Goal: Task Accomplishment & Management: Manage account settings

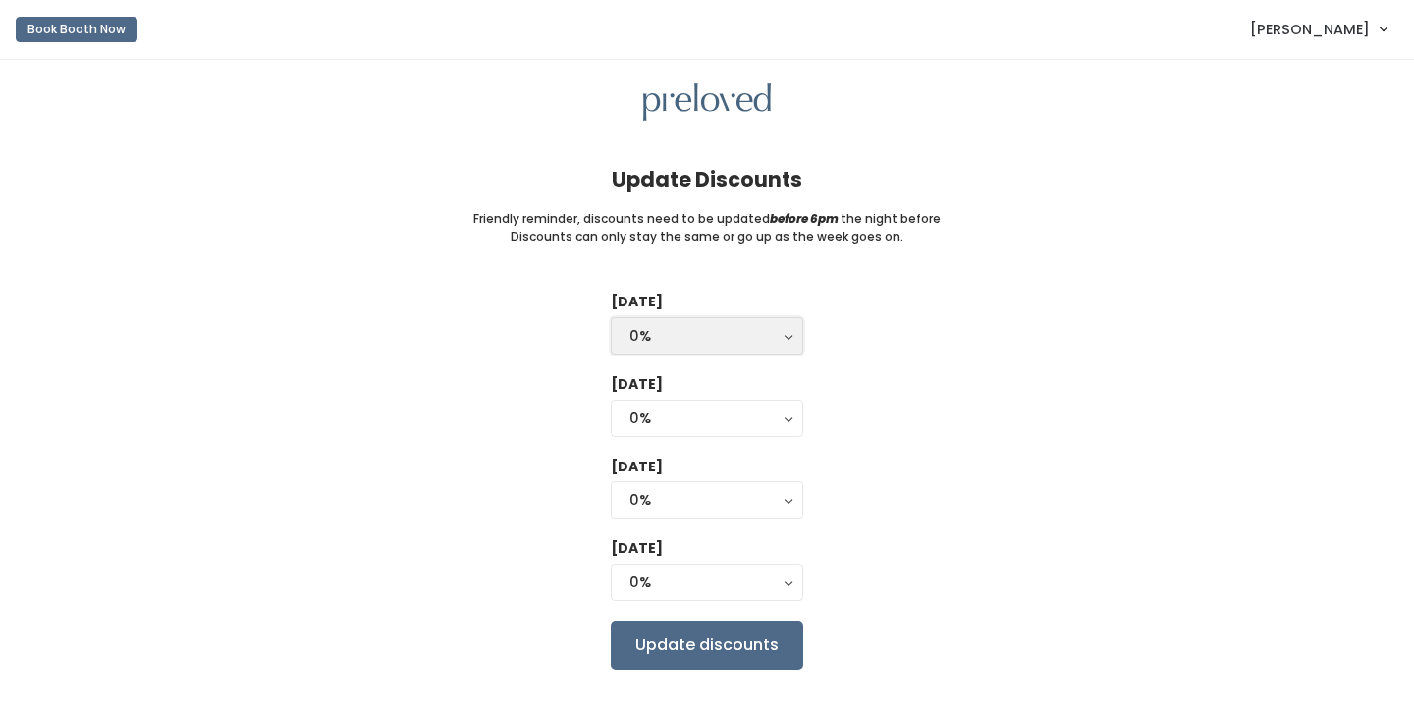
click at [721, 354] on button "0%" at bounding box center [707, 335] width 192 height 37
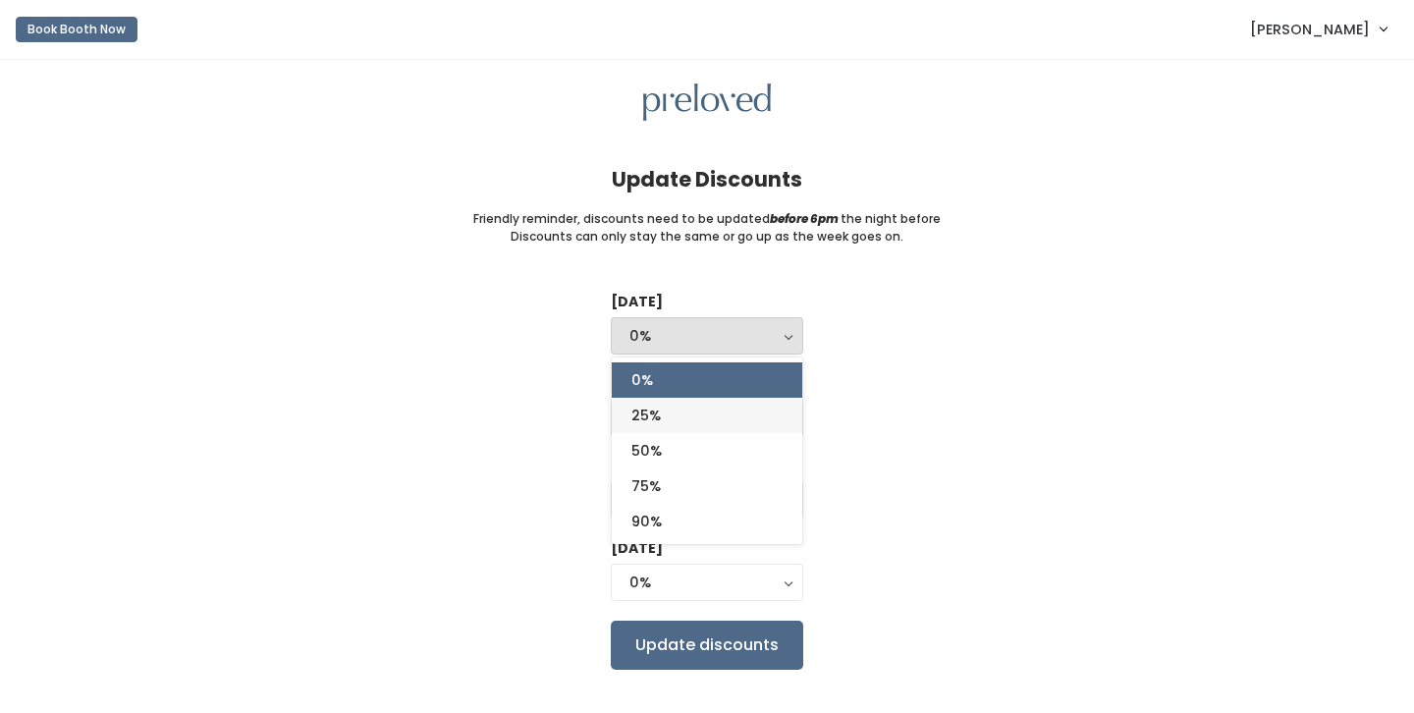
click at [706, 409] on link "25%" at bounding box center [707, 415] width 191 height 35
select select "25%"
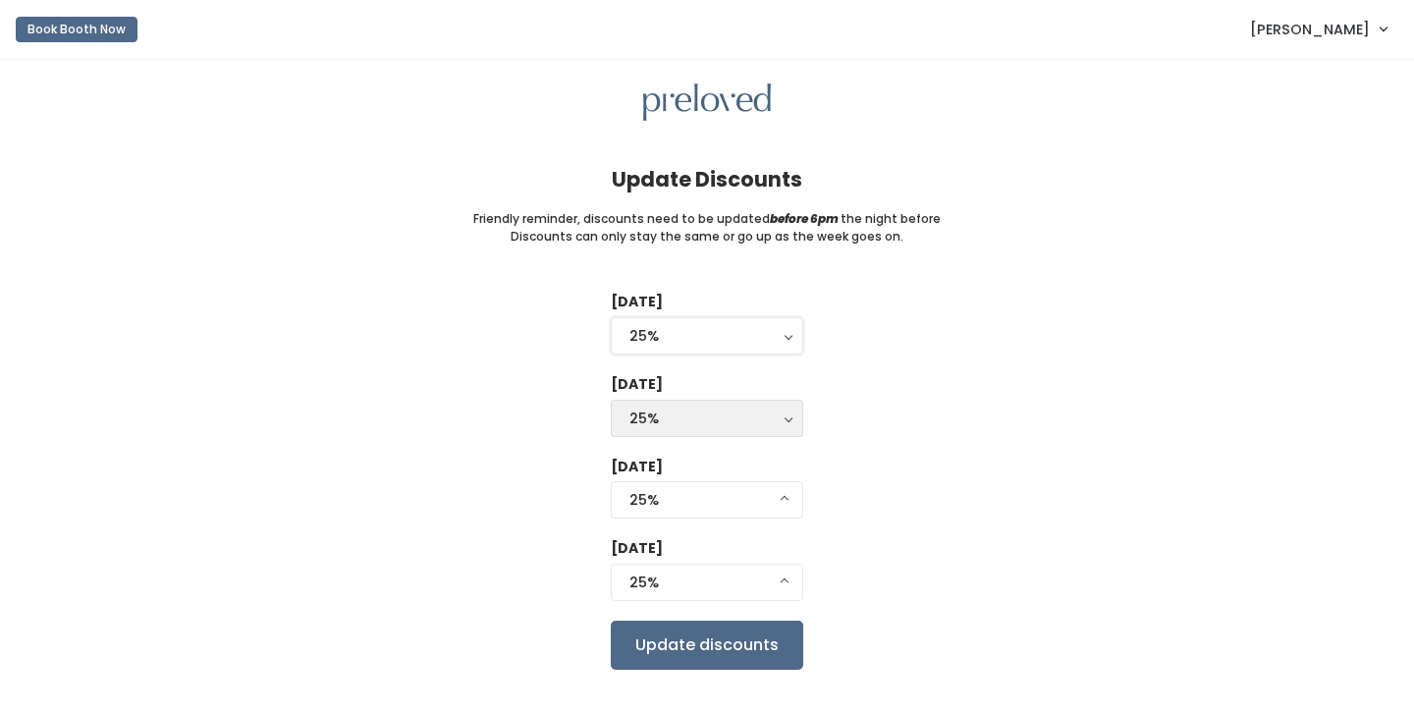
scroll to position [34, 0]
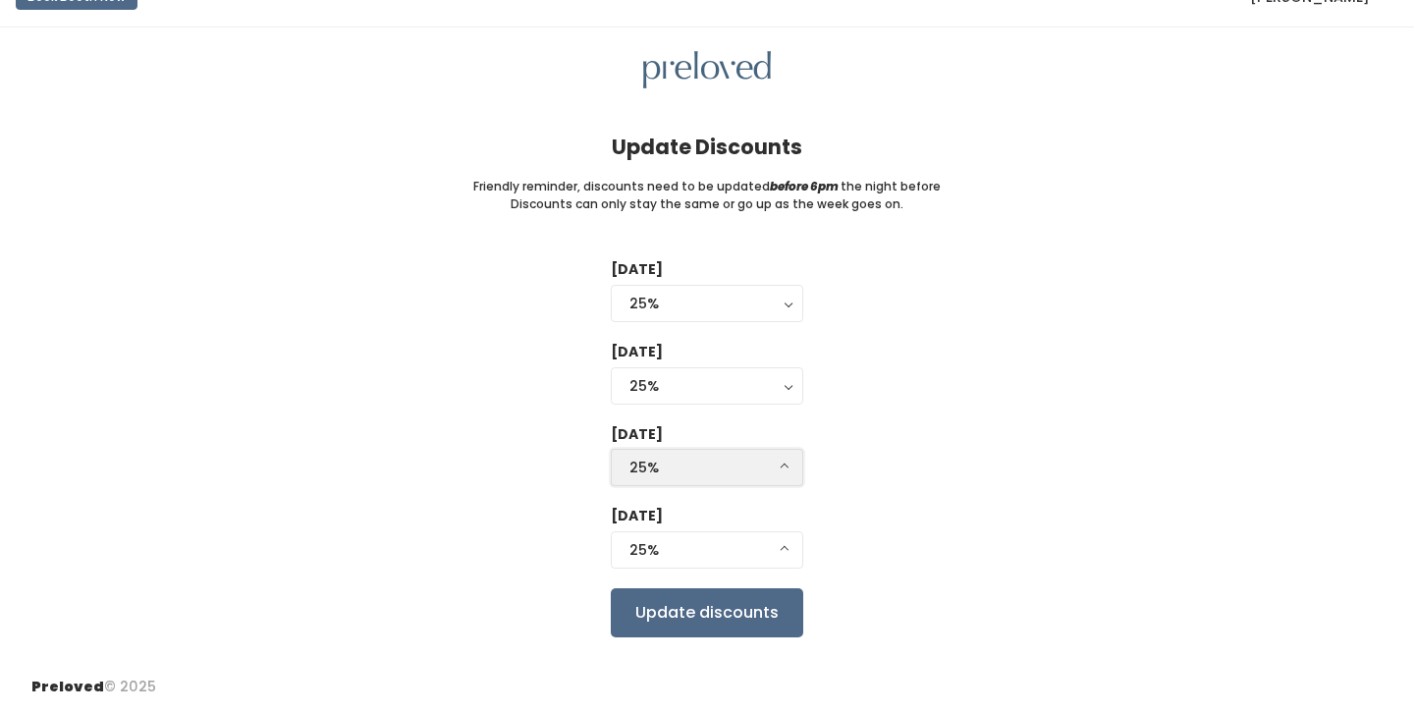
click at [735, 468] on div "25%" at bounding box center [706, 468] width 155 height 22
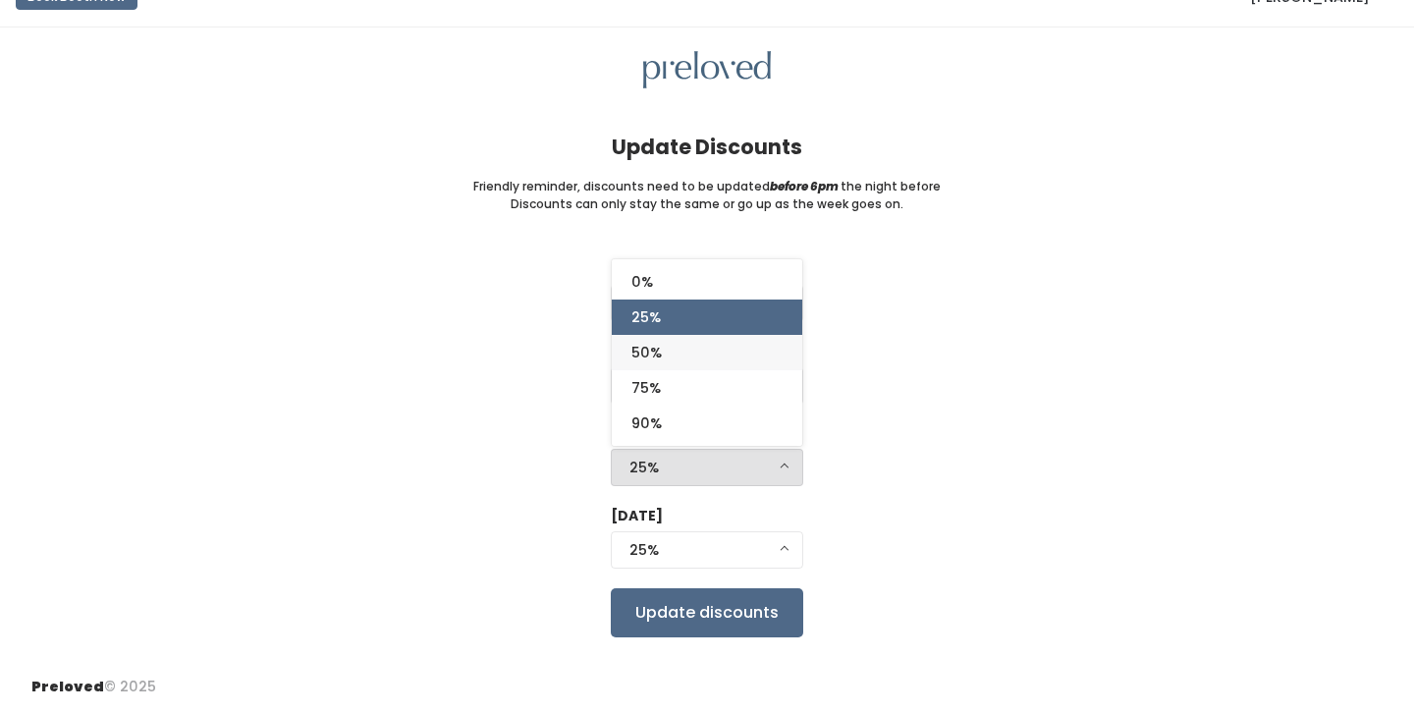
click at [696, 355] on link "50%" at bounding box center [707, 352] width 191 height 35
select select "50%"
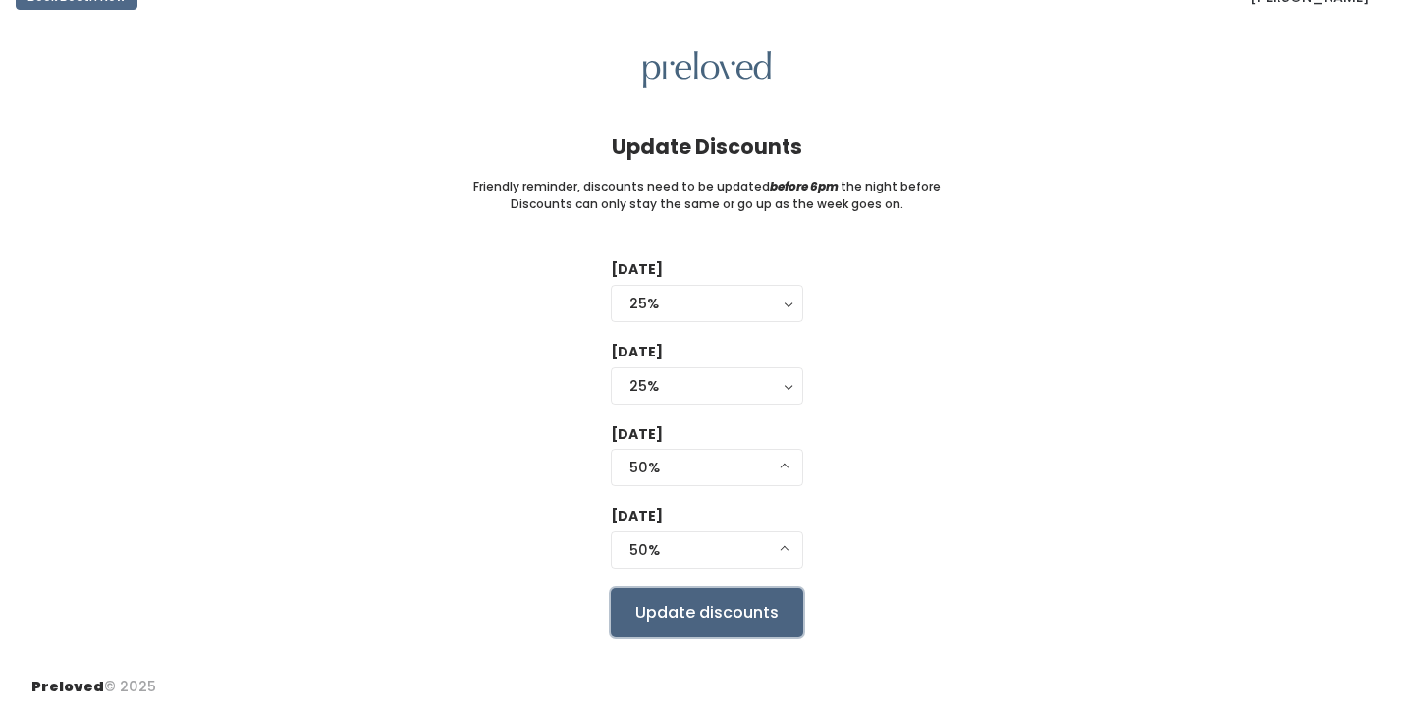
click at [709, 625] on input "Update discounts" at bounding box center [707, 612] width 192 height 49
